Goal: Transaction & Acquisition: Download file/media

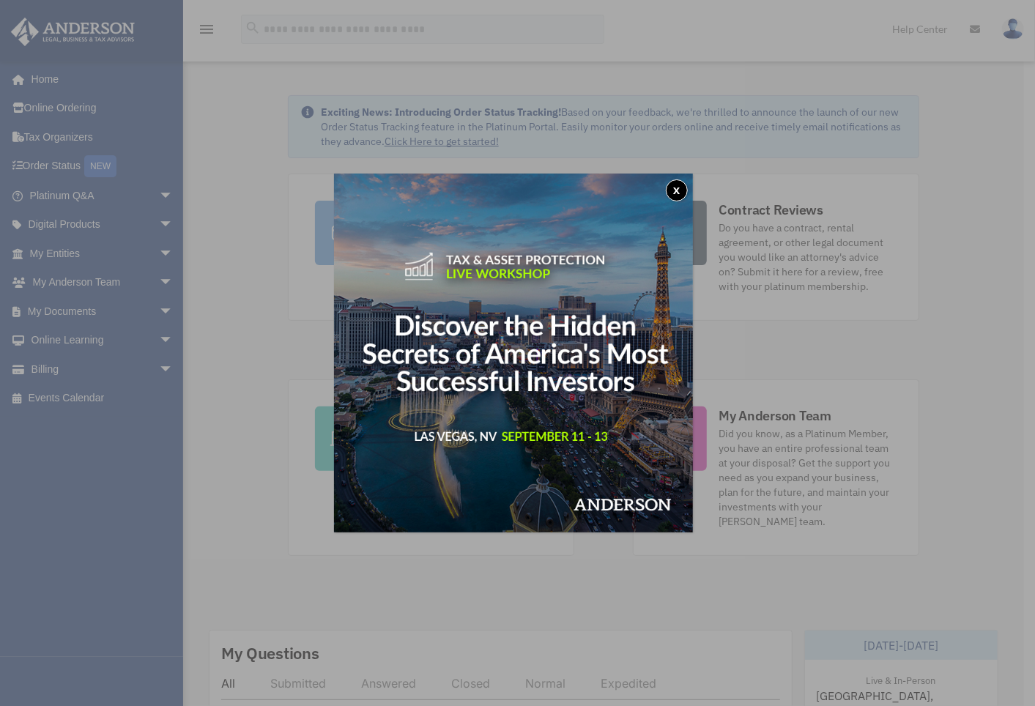
click at [681, 187] on button "x" at bounding box center [677, 190] width 22 height 22
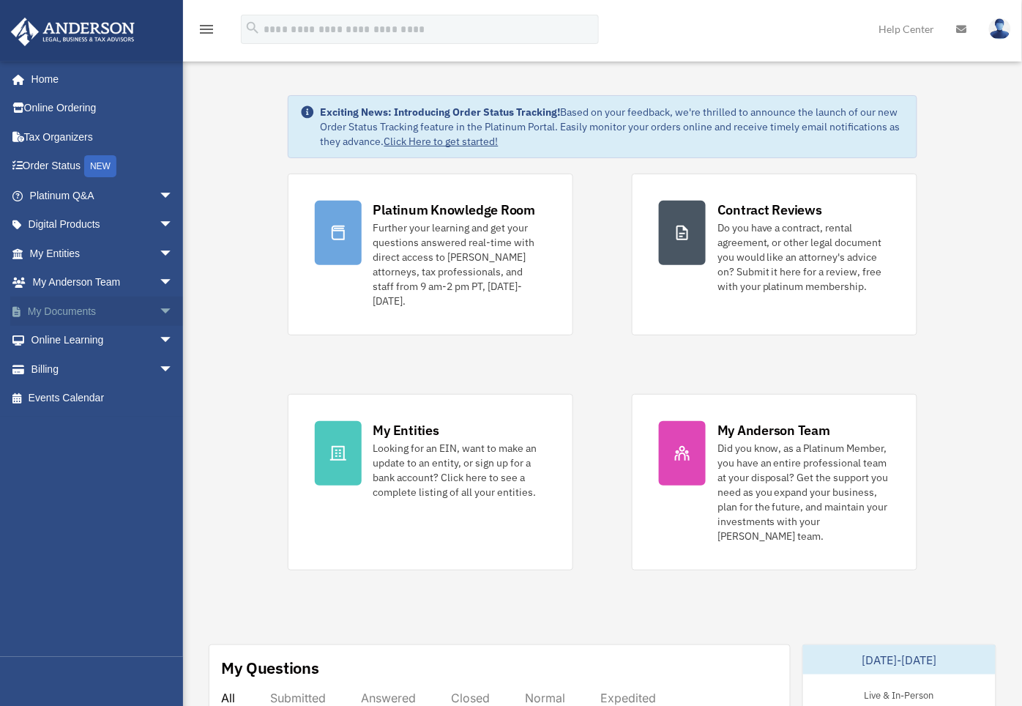
click at [89, 310] on link "My Documents arrow_drop_down" at bounding box center [102, 311] width 185 height 29
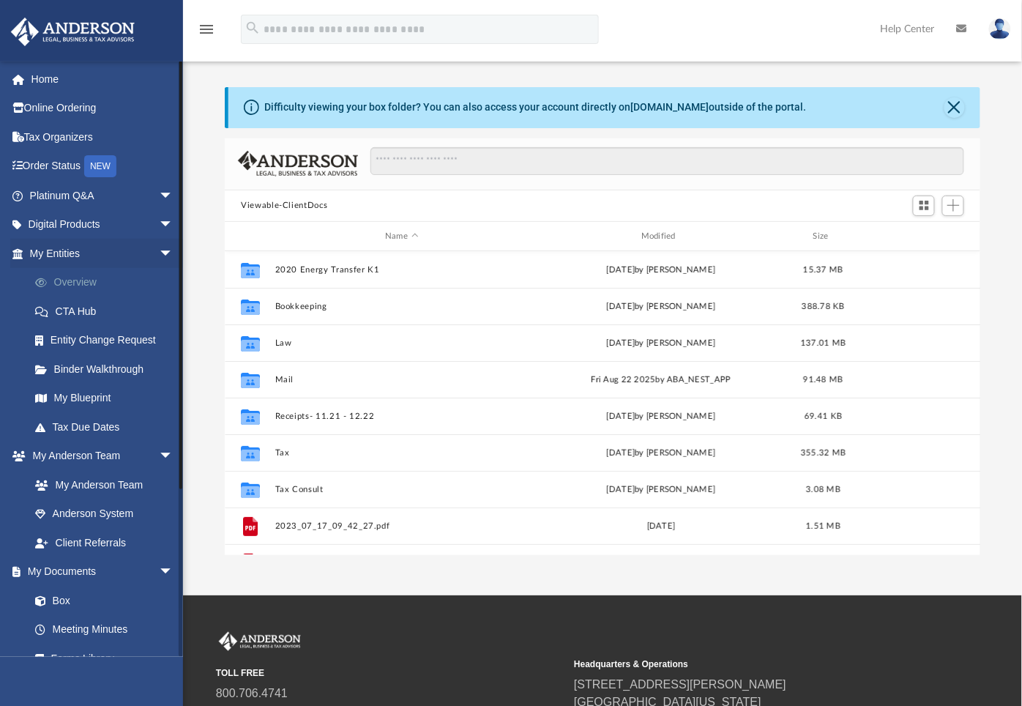
scroll to position [319, 743]
click at [57, 602] on link "Box" at bounding box center [108, 600] width 175 height 29
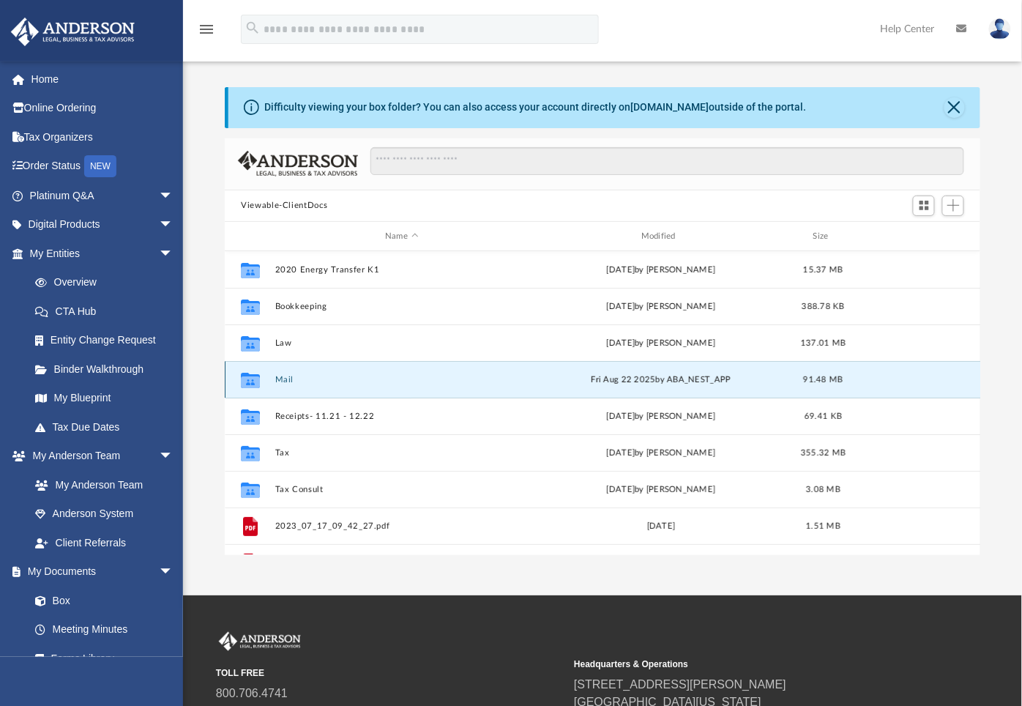
click at [283, 379] on button "Mail" at bounding box center [401, 380] width 253 height 10
click at [242, 382] on icon "Collaborated Folder" at bounding box center [250, 379] width 23 height 23
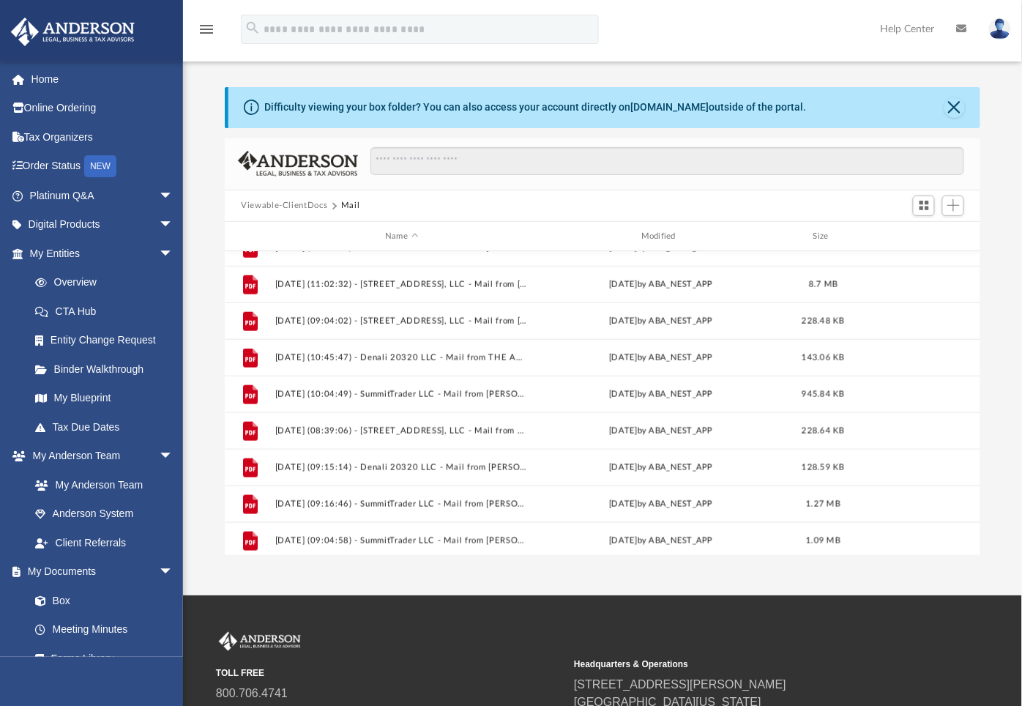
scroll to position [538, 0]
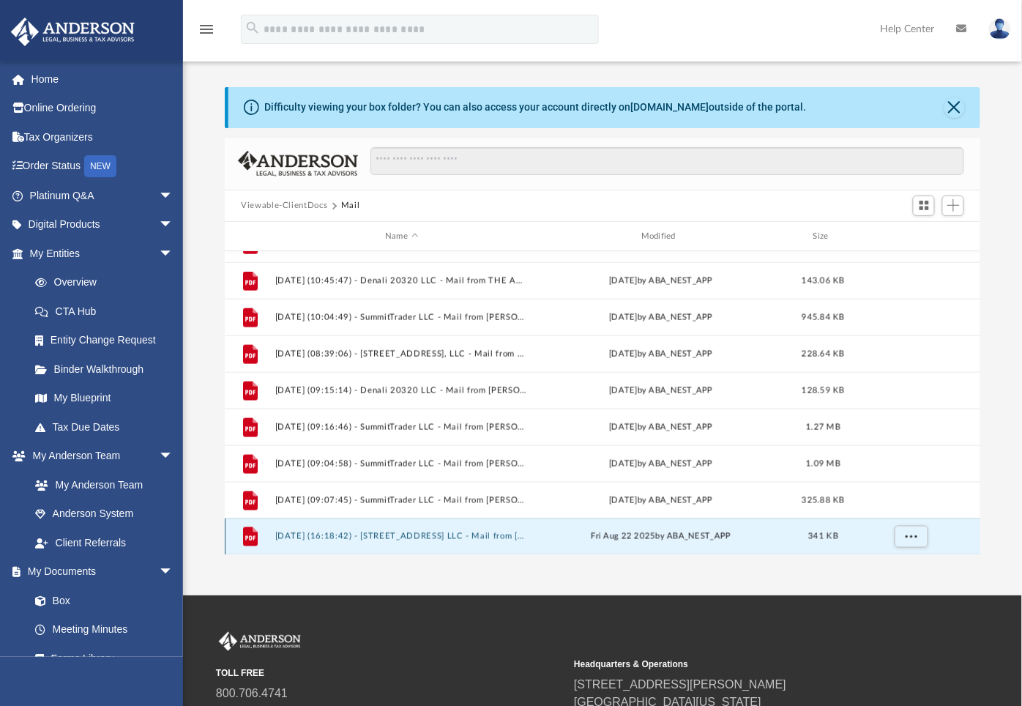
click at [470, 535] on button "2025.08.22 (16:18:42) - 2170 Gent Ave LLC - Mail from Kenneth Cousin.pdf" at bounding box center [401, 537] width 253 height 10
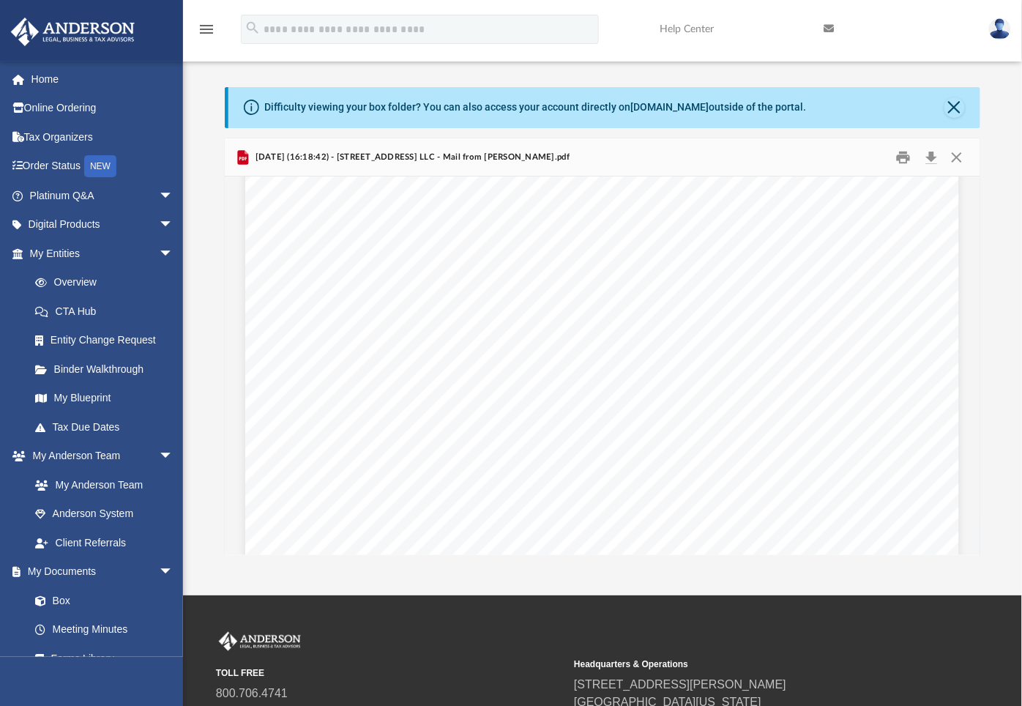
scroll to position [239, 0]
click at [930, 155] on button "Download" at bounding box center [931, 157] width 26 height 23
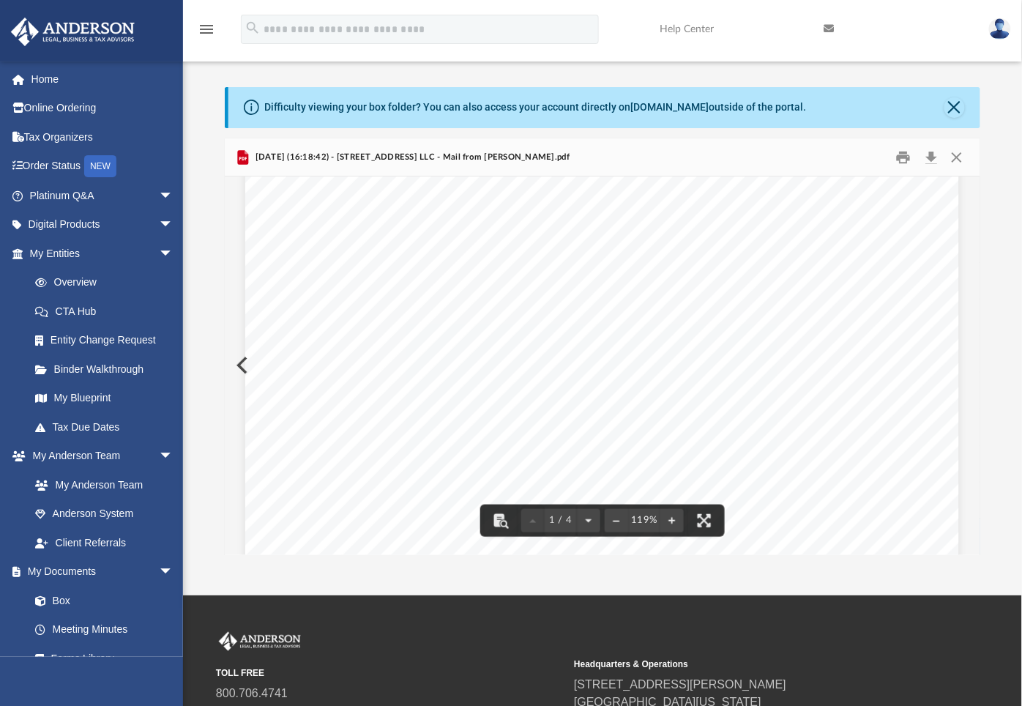
scroll to position [0, 0]
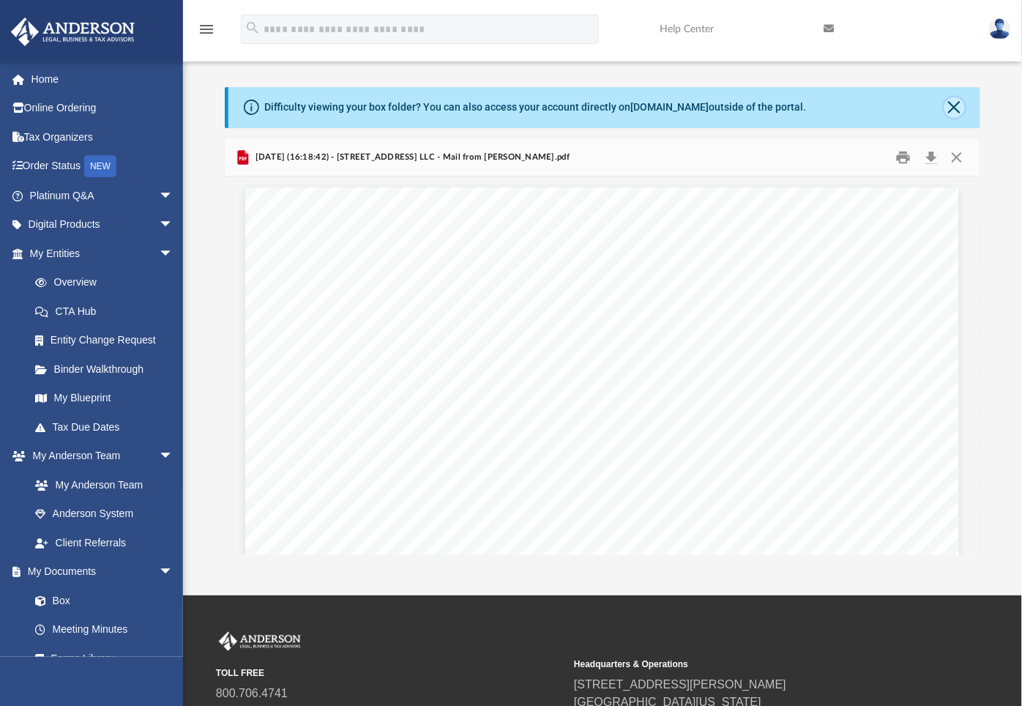
click at [953, 103] on button "Close" at bounding box center [955, 107] width 21 height 21
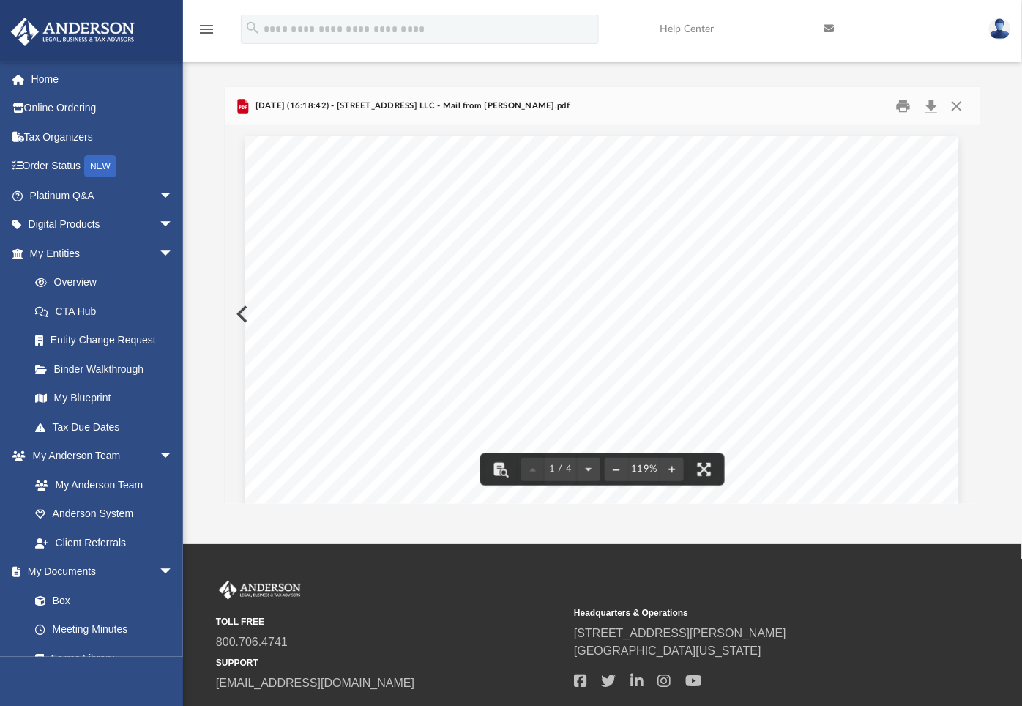
click at [245, 310] on div "Page 1" at bounding box center [602, 593] width 714 height 915
click at [958, 104] on button "Close" at bounding box center [957, 105] width 26 height 23
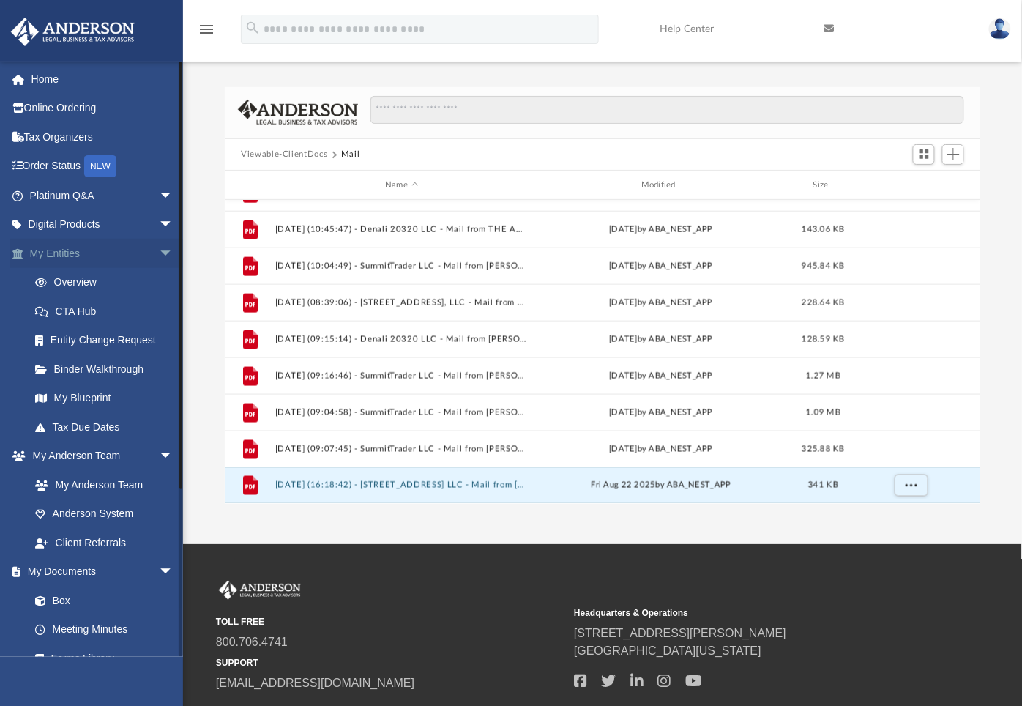
click at [159, 251] on span "arrow_drop_down" at bounding box center [173, 254] width 29 height 30
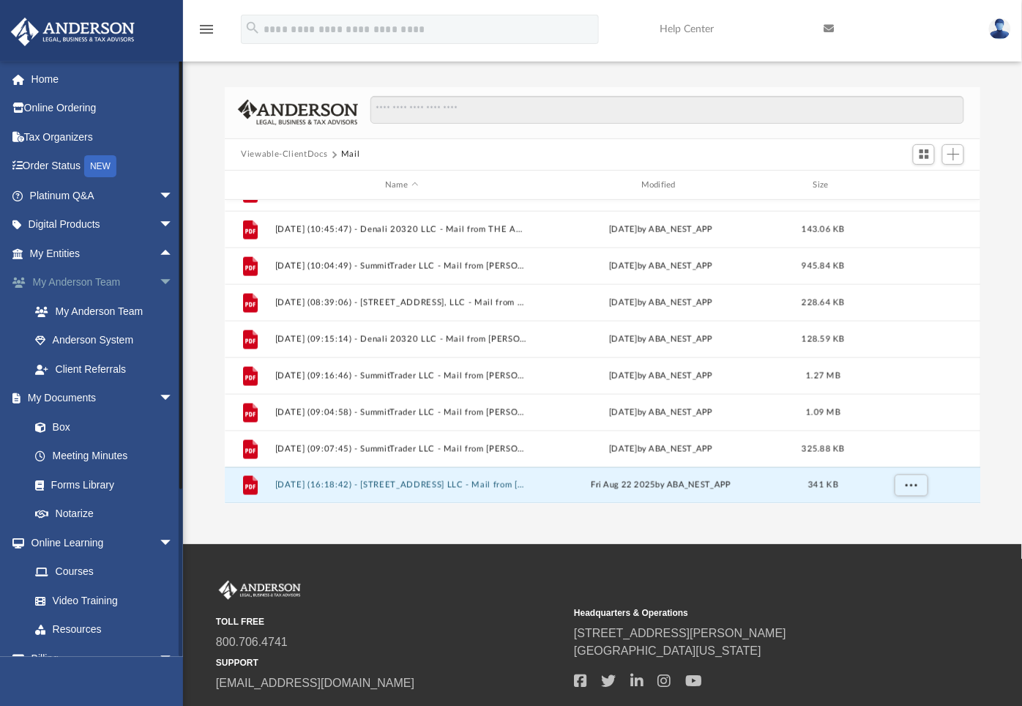
click at [159, 282] on span "arrow_drop_down" at bounding box center [173, 283] width 29 height 30
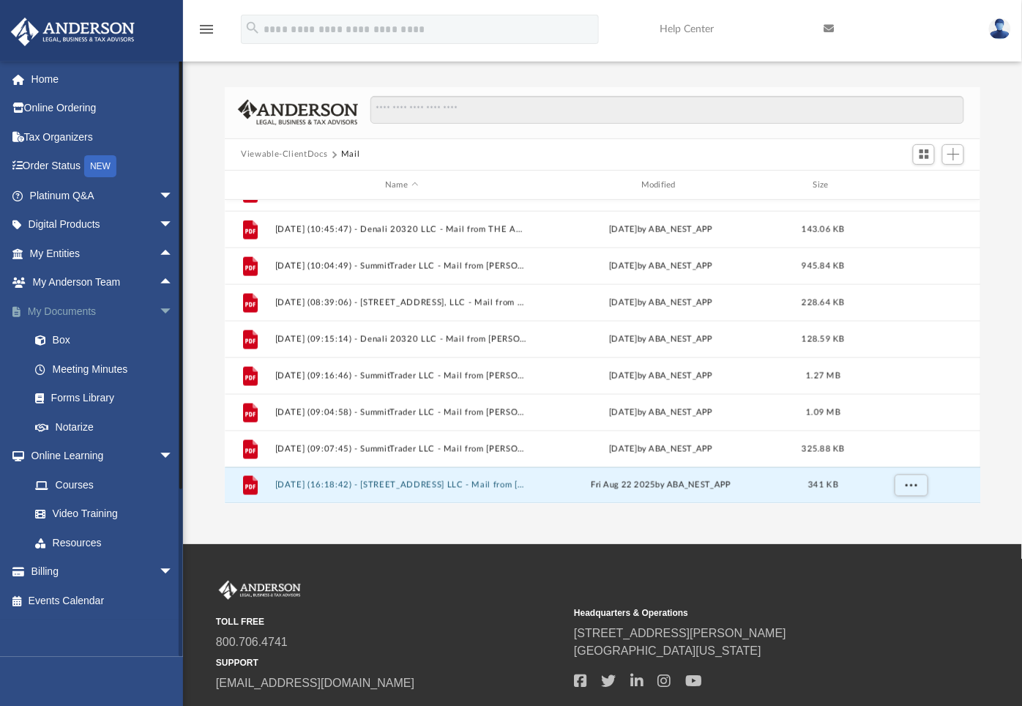
click at [159, 308] on span "arrow_drop_down" at bounding box center [173, 312] width 29 height 30
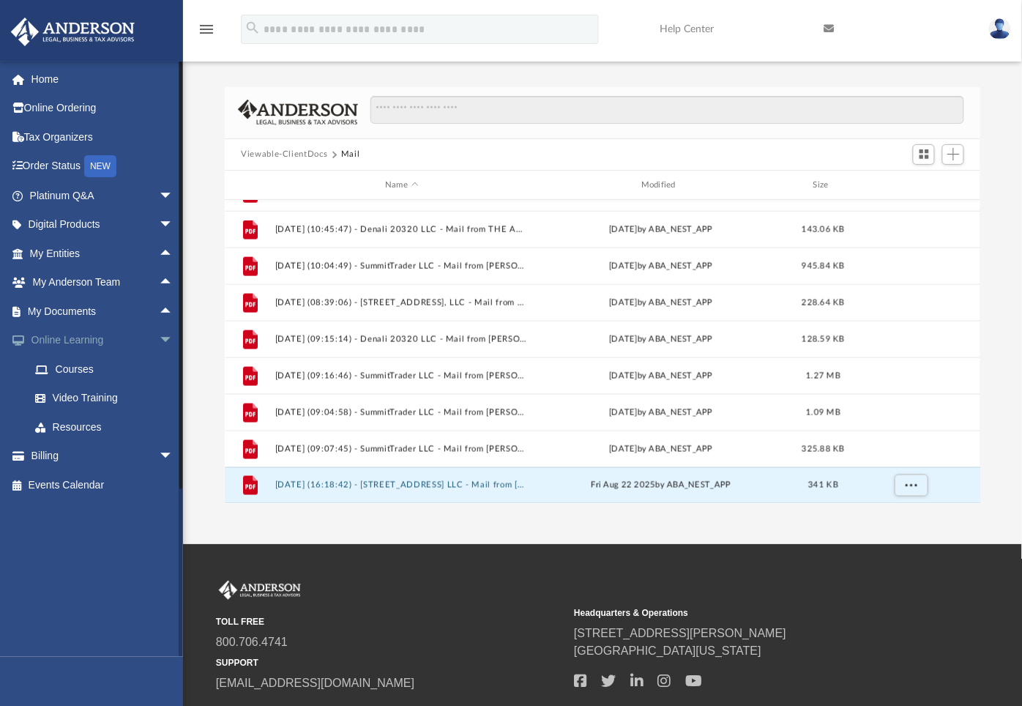
click at [159, 335] on span "arrow_drop_down" at bounding box center [173, 341] width 29 height 30
